Goal: Task Accomplishment & Management: Complete application form

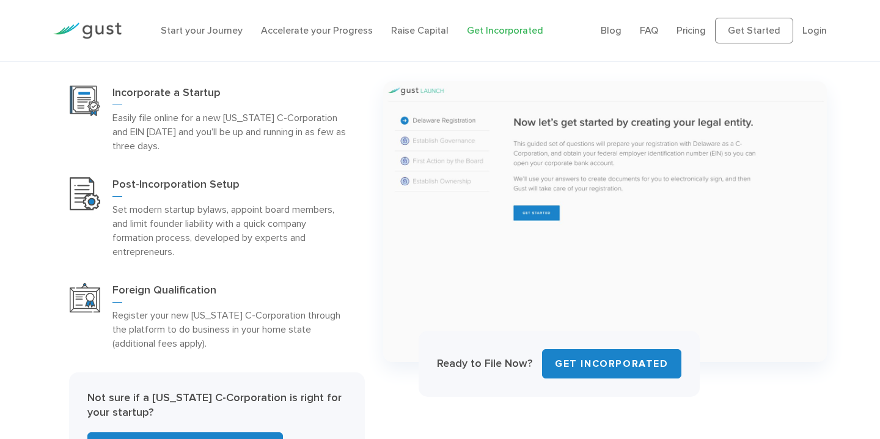
scroll to position [535, 0]
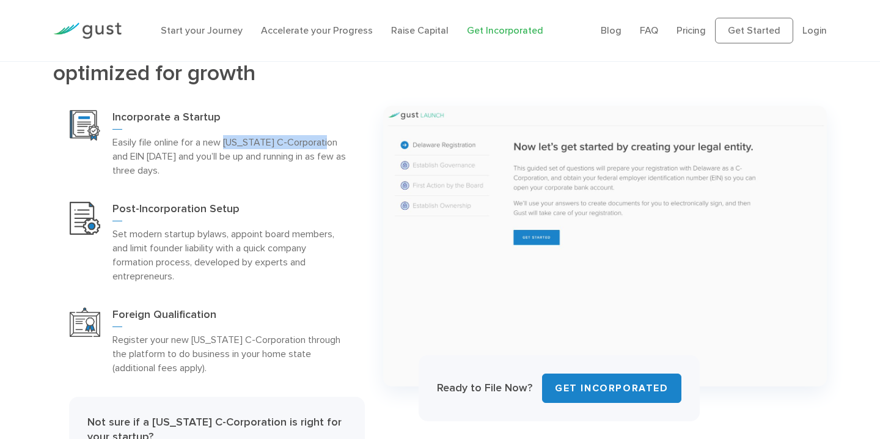
drag, startPoint x: 225, startPoint y: 142, endPoint x: 329, endPoint y: 144, distance: 103.9
click at [329, 144] on p "Easily file online for a new [US_STATE] C-Corporation and EIN [DATE] and you’ll…" at bounding box center [230, 156] width 236 height 42
copy p "[US_STATE] C-Corporation"
click at [46, 224] on div "INCORPORATION Form a company optimized for growth Incorporate a Startup" at bounding box center [209, 263] width 330 height 480
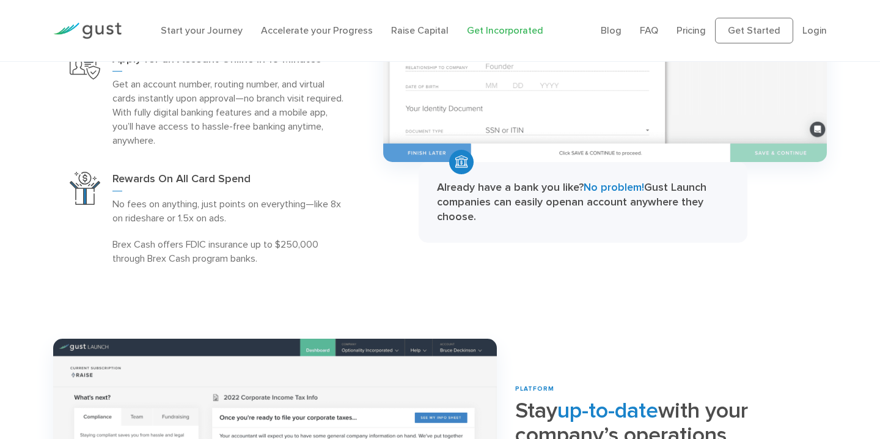
scroll to position [1685, 0]
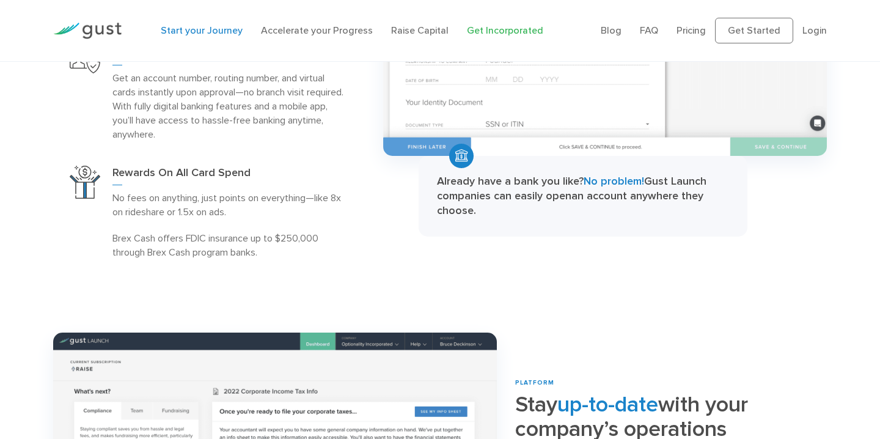
click at [199, 29] on link "Start your Journey" at bounding box center [202, 30] width 82 height 12
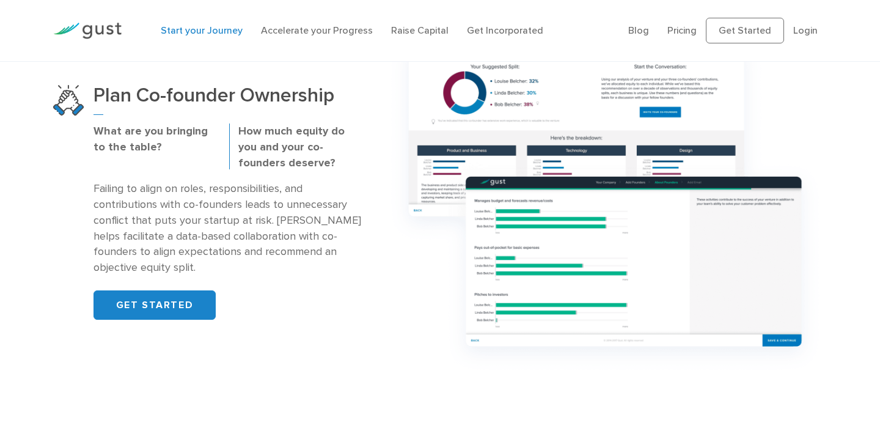
scroll to position [855, 0]
